Goal: Find contact information: Find contact information

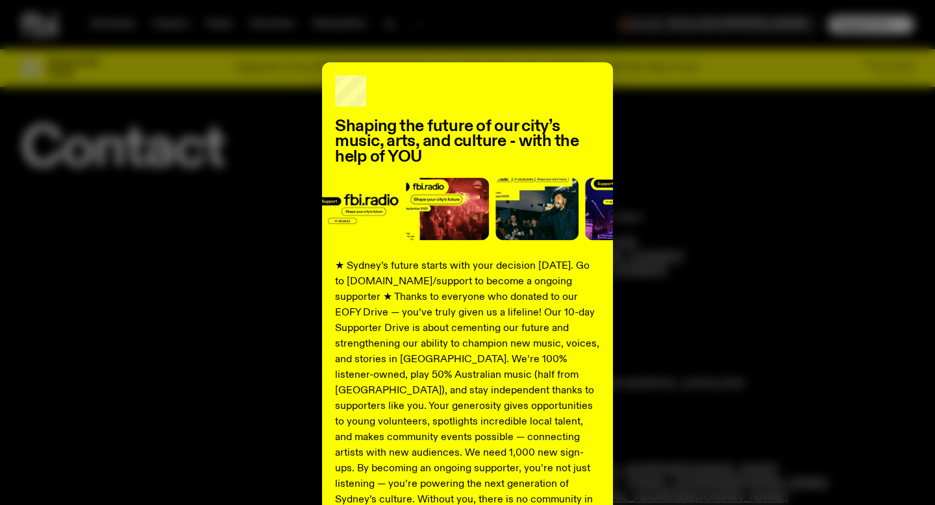
click at [683, 111] on div "Shaping the future of our city’s music, arts, and culture - with the help of YO…" at bounding box center [467, 329] width 893 height 534
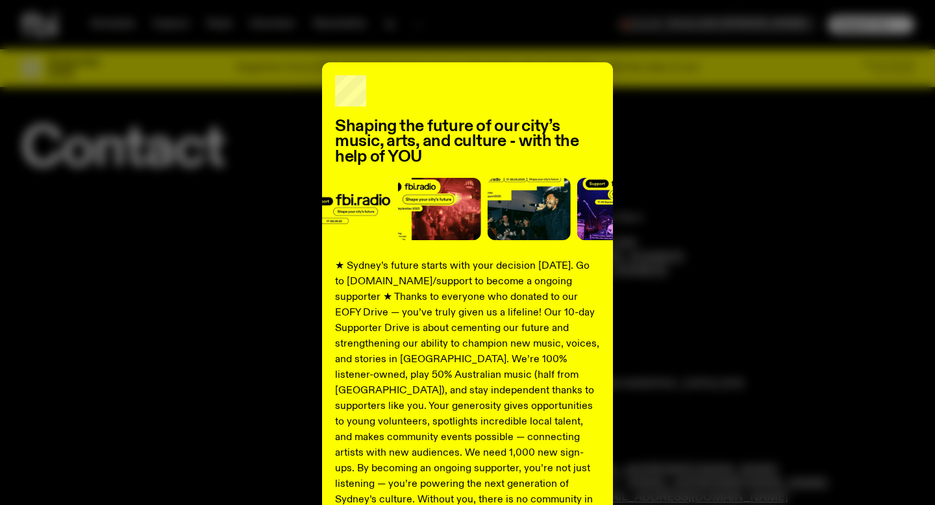
click at [650, 111] on div "Shaping the future of our city’s music, arts, and culture - with the help of YO…" at bounding box center [467, 329] width 893 height 534
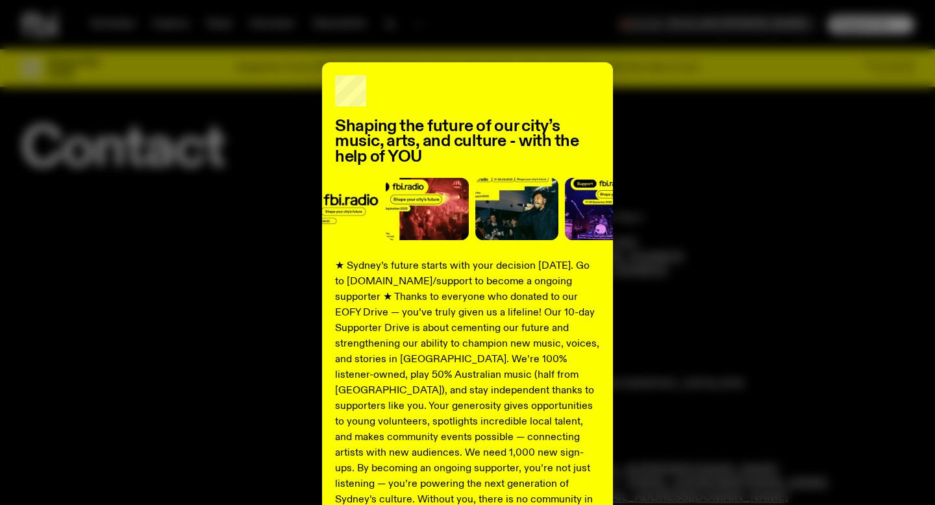
scroll to position [137, 0]
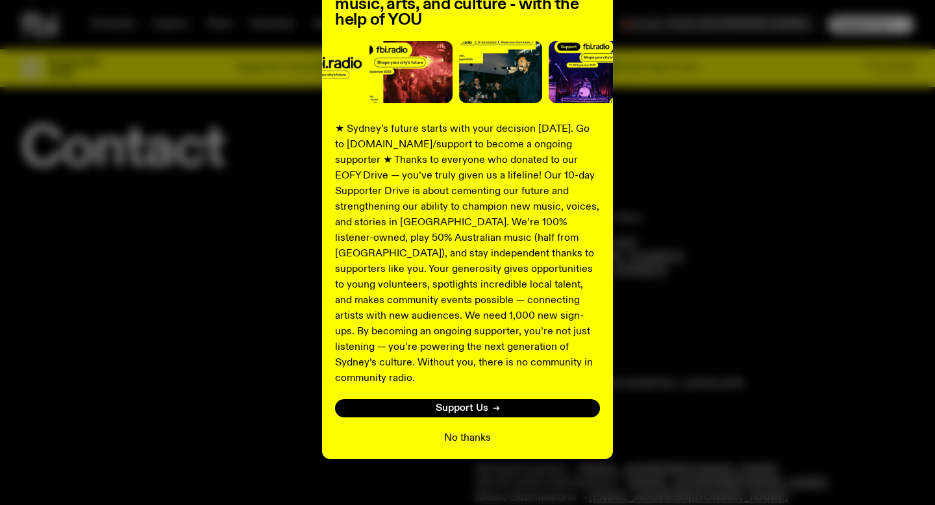
click at [469, 430] on button "No thanks" at bounding box center [467, 438] width 47 height 16
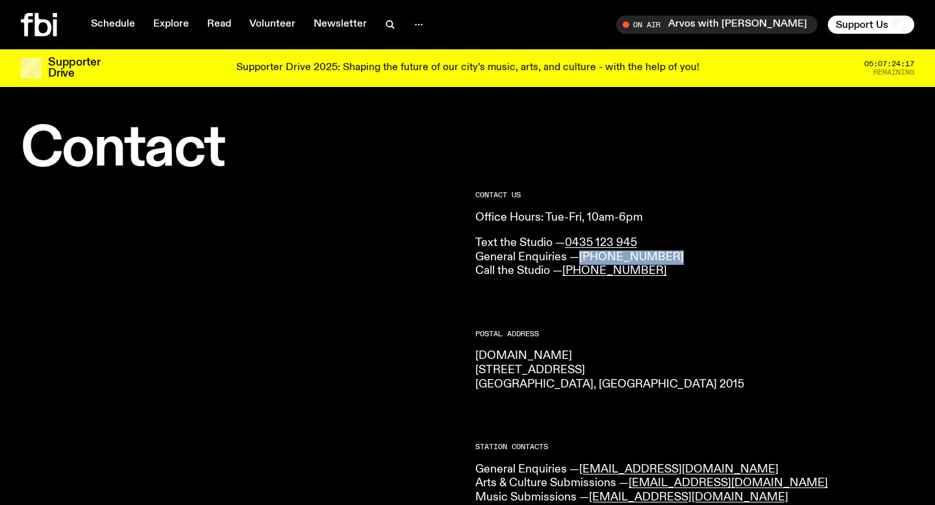
copy link "[PHONE_NUMBER]"
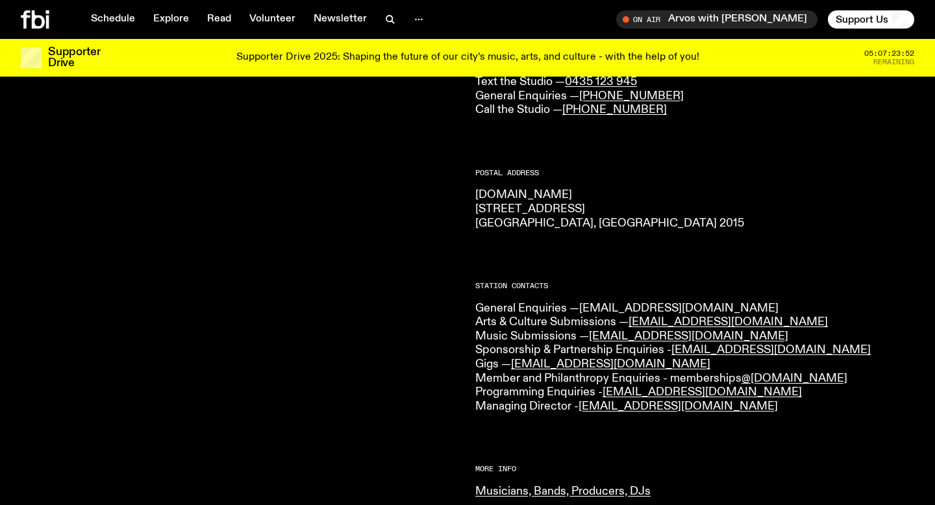
scroll to position [152, 0]
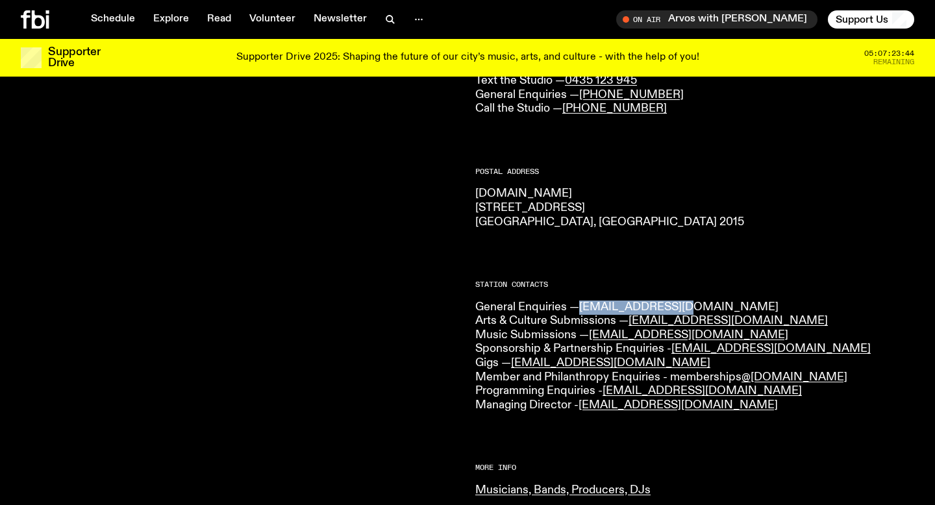
copy link "[EMAIL_ADDRESS][DOMAIN_NAME]"
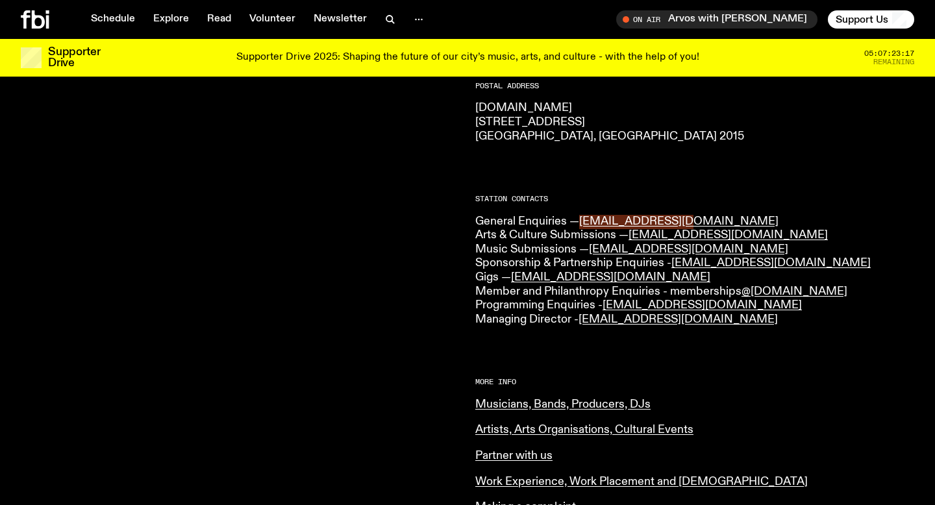
scroll to position [218, 0]
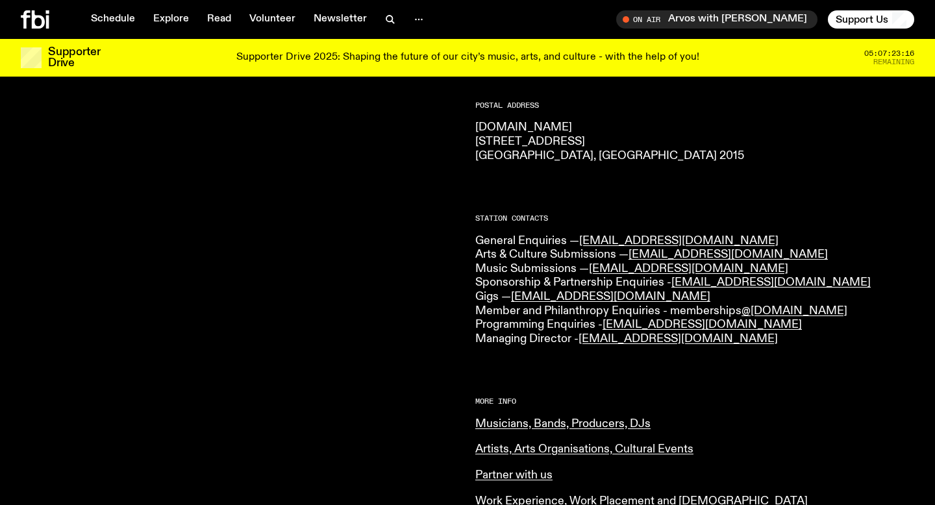
click at [478, 282] on p "General Enquiries — [EMAIL_ADDRESS][DOMAIN_NAME] Arts & Culture Submissions — […" at bounding box center [694, 290] width 439 height 112
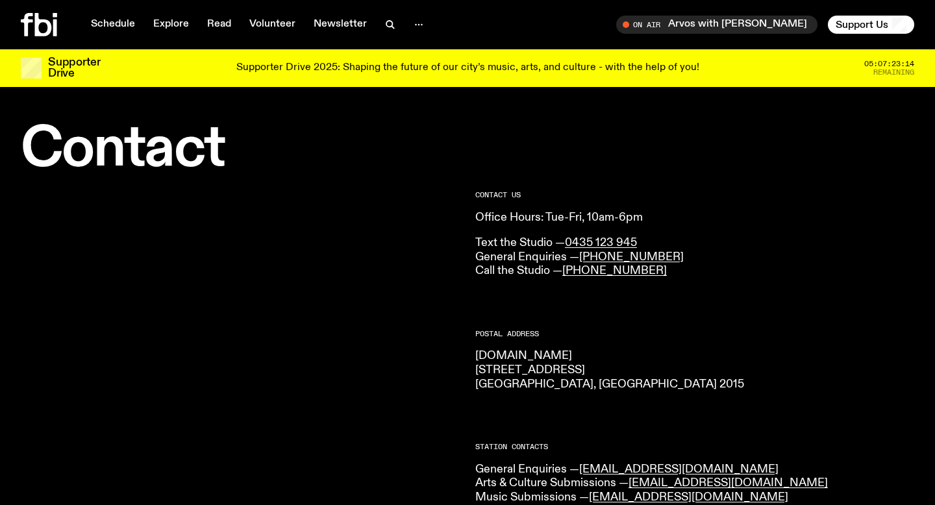
click at [32, 9] on div "Schedule Explore Read Volunteer Newsletter On Air Arvos with [PERSON_NAME] Tune…" at bounding box center [467, 24] width 935 height 49
click at [32, 23] on icon at bounding box center [39, 24] width 36 height 23
